Goal: Transaction & Acquisition: Purchase product/service

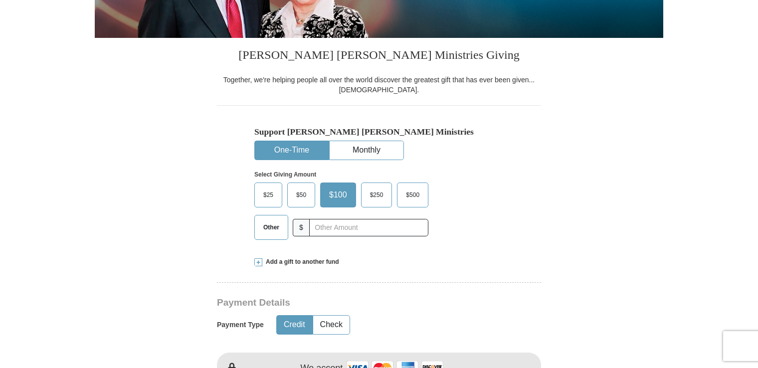
scroll to position [218, 0]
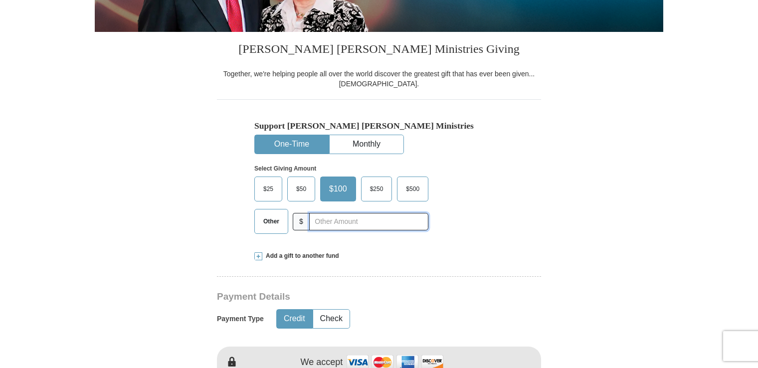
click at [317, 218] on input "text" at bounding box center [368, 221] width 119 height 17
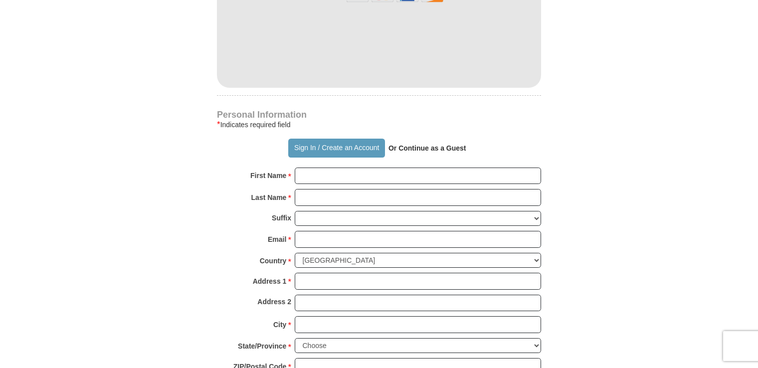
scroll to position [590, 0]
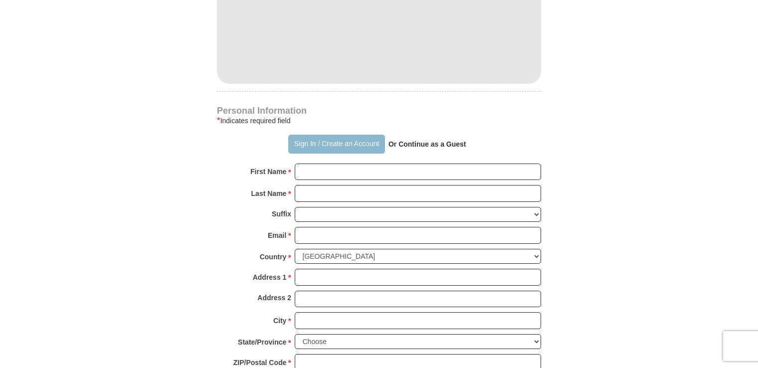
type input "125"
click at [334, 140] on button "Sign In / Create an Account" at bounding box center [336, 144] width 96 height 19
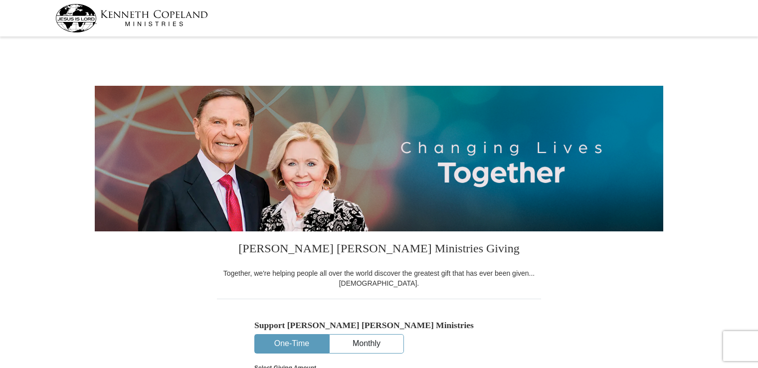
select select "WA"
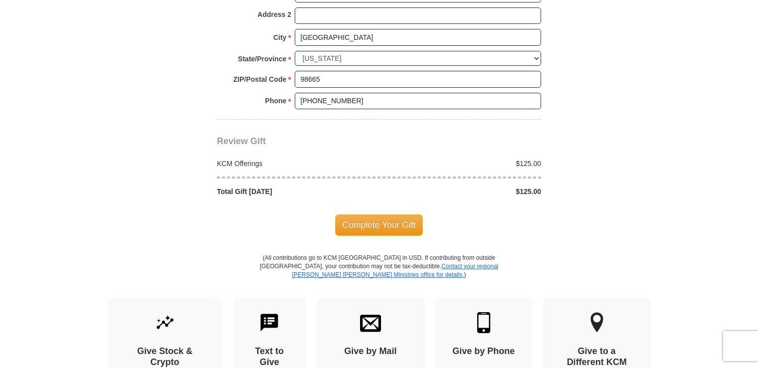
scroll to position [818, 0]
click at [376, 226] on span "Complete Your Gift" at bounding box center [379, 224] width 88 height 21
